Goal: Navigation & Orientation: Find specific page/section

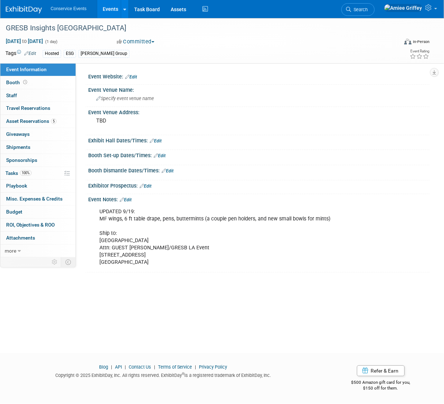
click at [110, 10] on link "Events" at bounding box center [110, 9] width 26 height 18
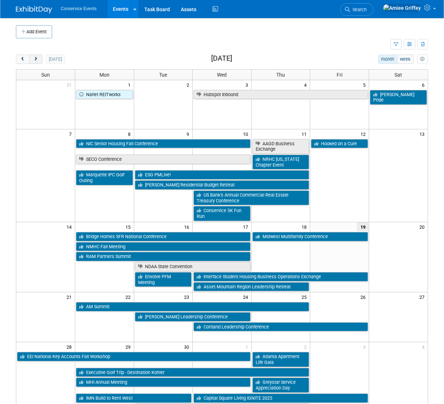
click at [38, 61] on span "next" at bounding box center [35, 59] width 5 height 5
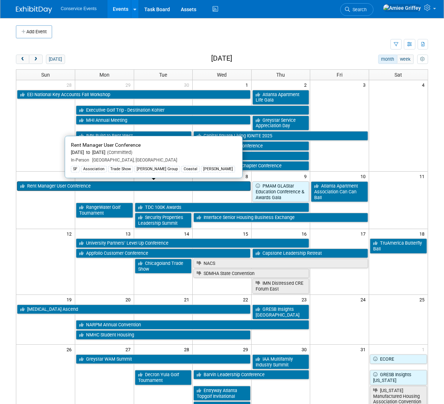
click at [55, 186] on link "Rent Manager User Conference" at bounding box center [134, 186] width 234 height 9
